Goal: Task Accomplishment & Management: Manage account settings

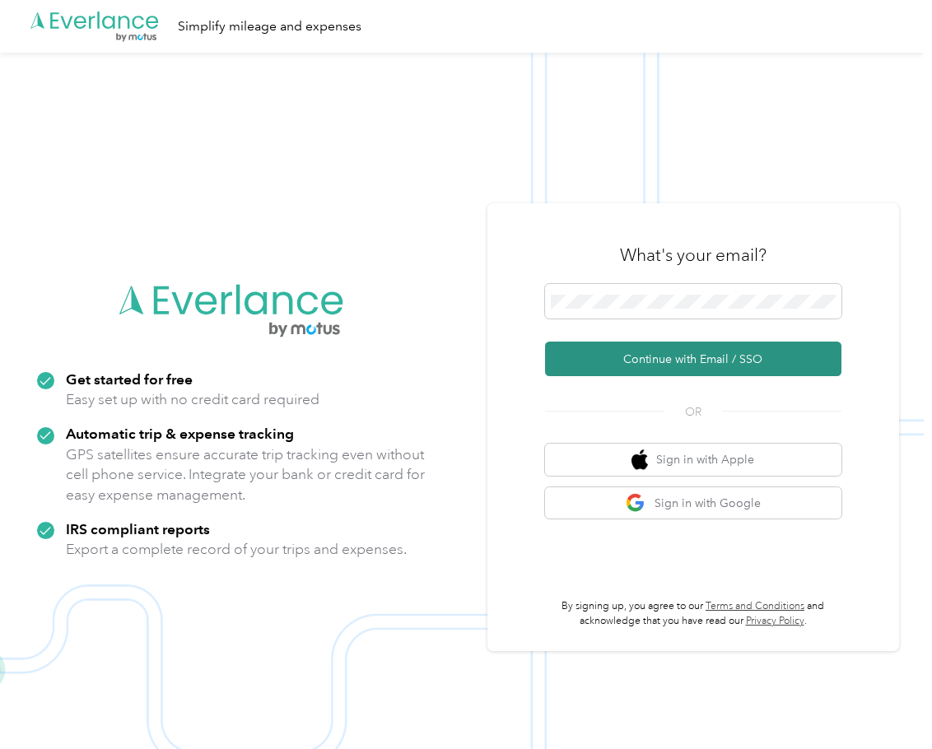
click at [696, 365] on button "Continue with Email / SSO" at bounding box center [693, 359] width 296 height 35
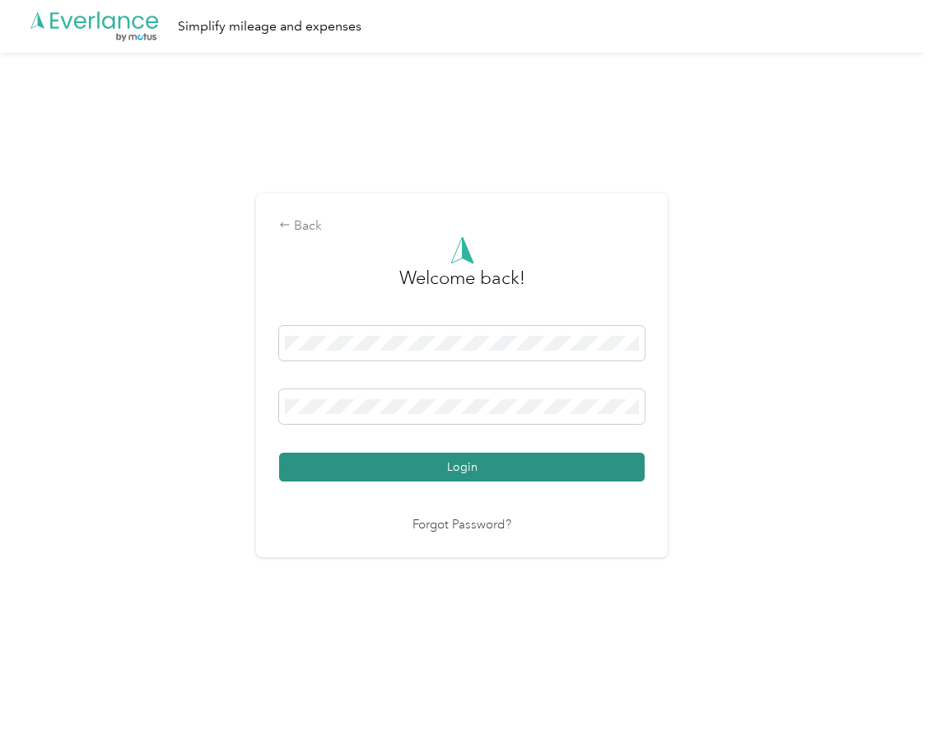
click at [468, 467] on button "Login" at bounding box center [462, 467] width 366 height 29
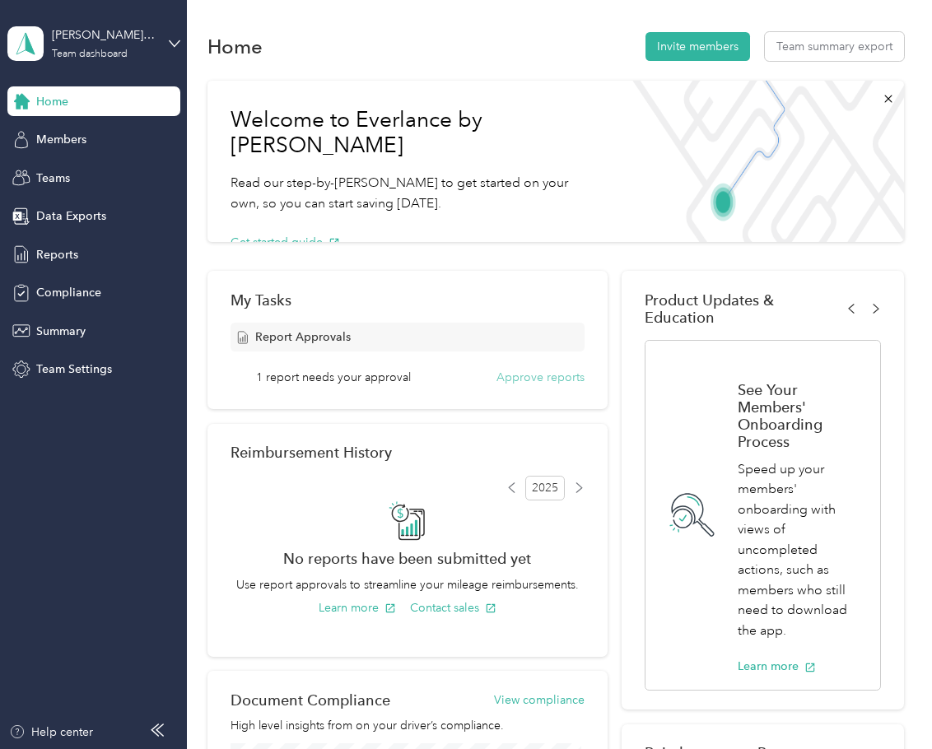
click at [512, 381] on button "Approve reports" at bounding box center [540, 377] width 88 height 17
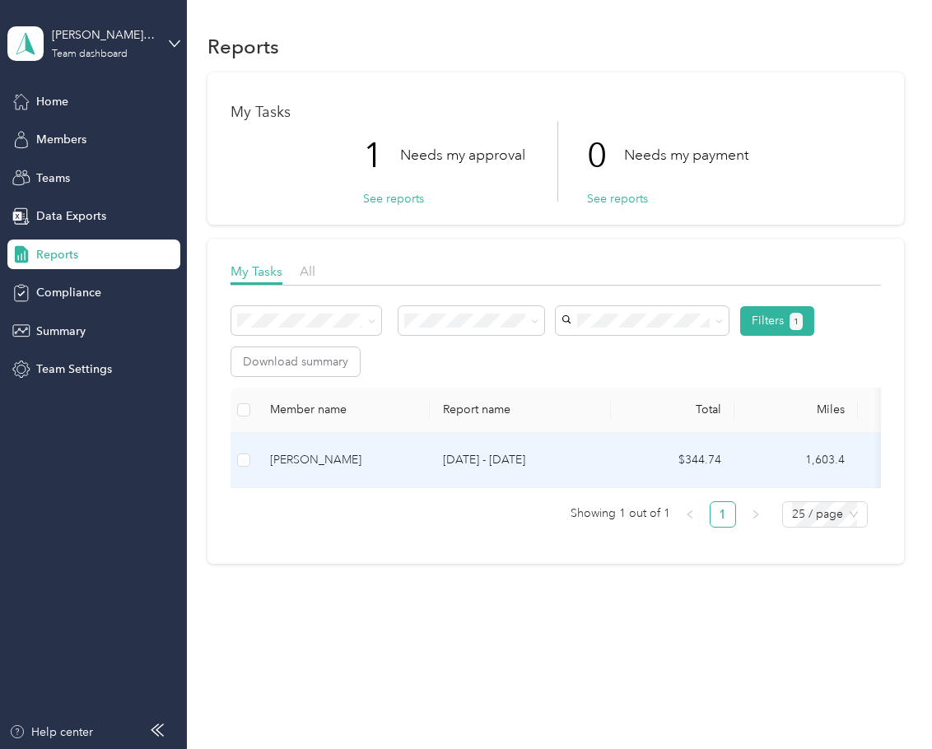
click at [369, 453] on div "[PERSON_NAME]" at bounding box center [343, 460] width 147 height 18
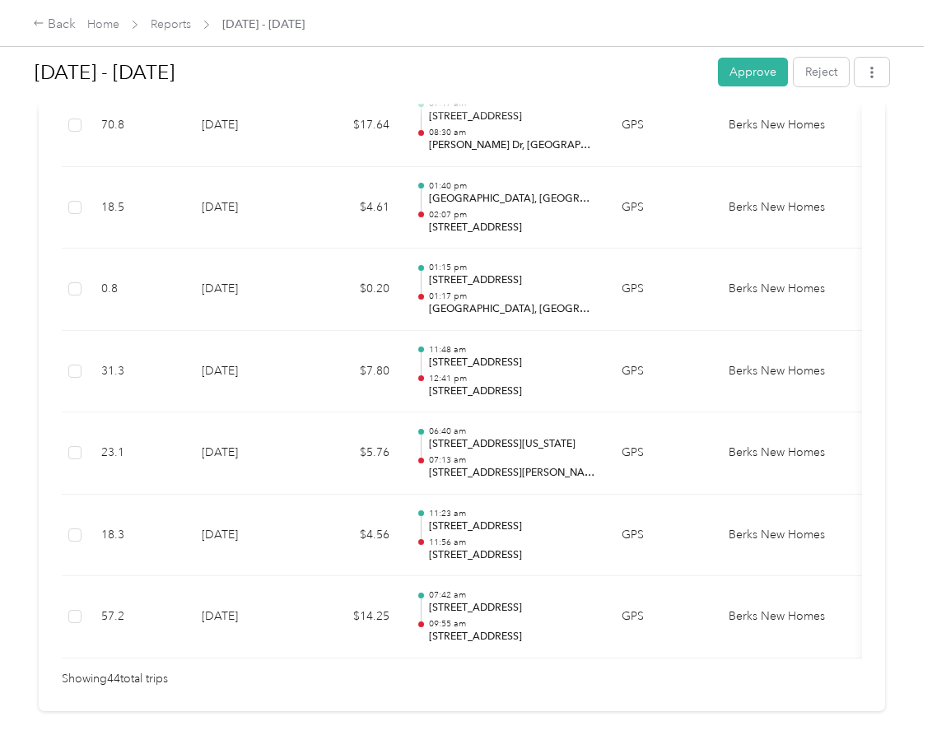
scroll to position [3869, 0]
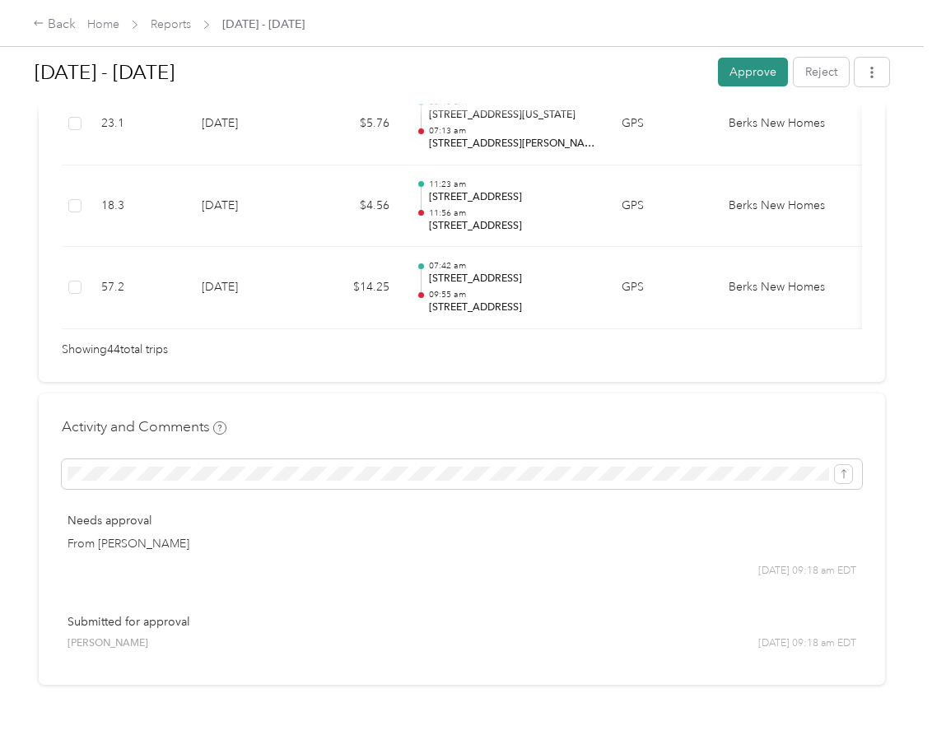
click at [748, 68] on button "Approve" at bounding box center [753, 72] width 70 height 29
